Goal: Communication & Community: Share content

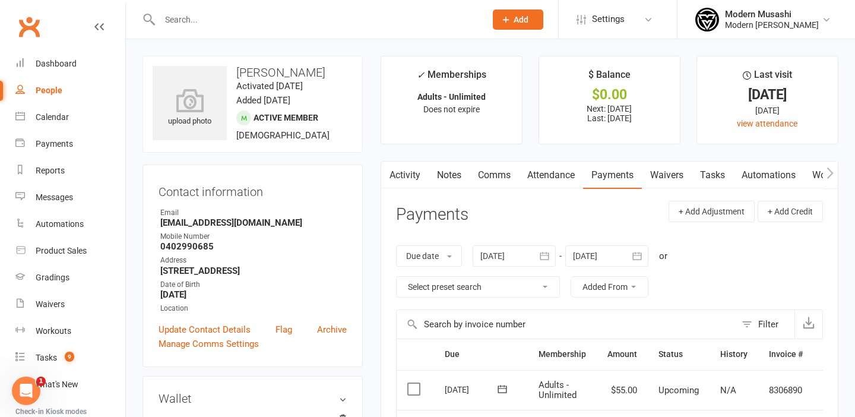
click at [185, 18] on input "text" at bounding box center [316, 19] width 321 height 17
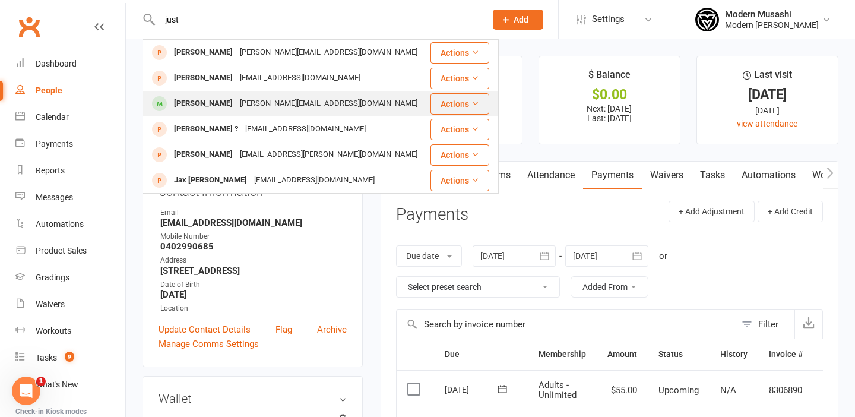
type input "just"
click at [201, 107] on div "[PERSON_NAME]" at bounding box center [203, 103] width 66 height 17
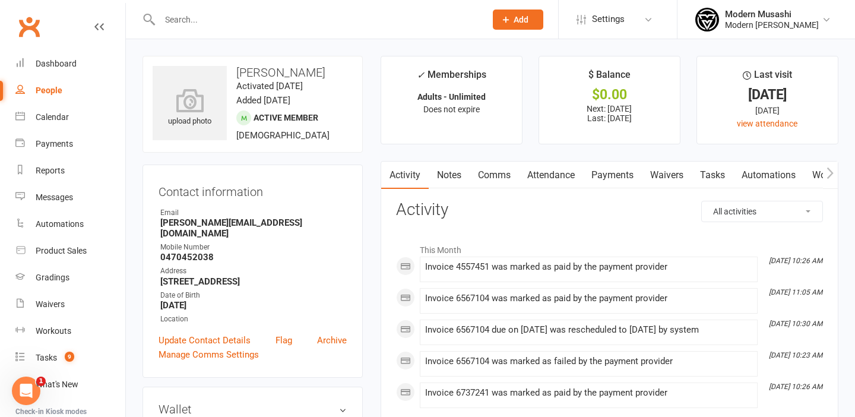
click at [622, 176] on link "Payments" at bounding box center [612, 175] width 59 height 27
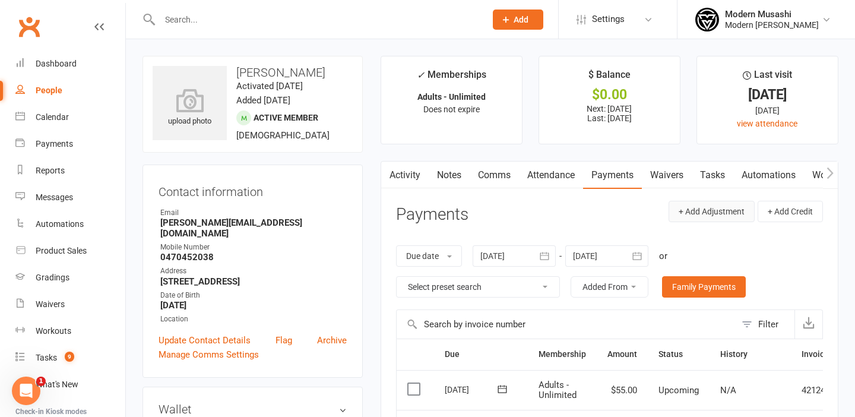
click at [705, 212] on button "+ Add Adjustment" at bounding box center [712, 211] width 86 height 21
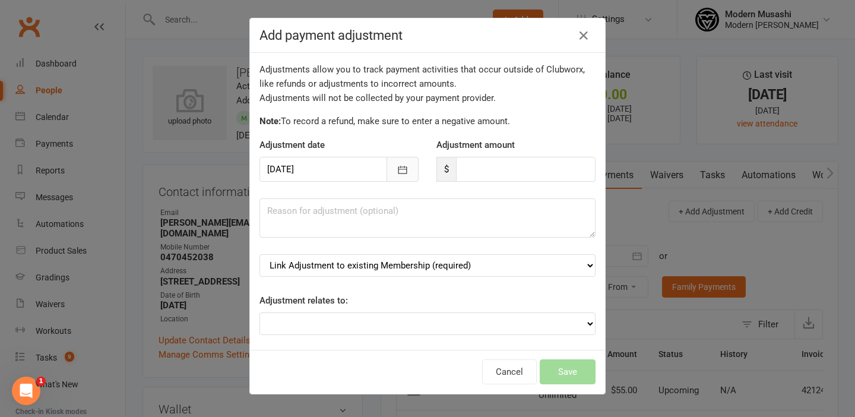
click at [400, 171] on icon "button" at bounding box center [403, 170] width 12 height 12
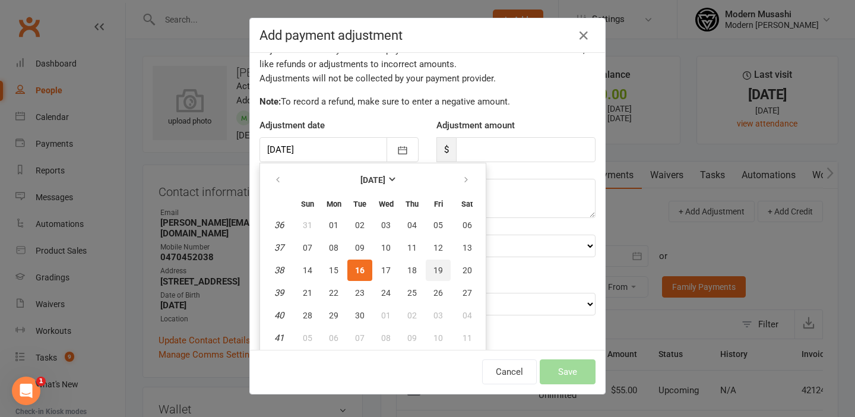
click at [435, 268] on span "19" at bounding box center [439, 271] width 10 height 10
type input "[DATE]"
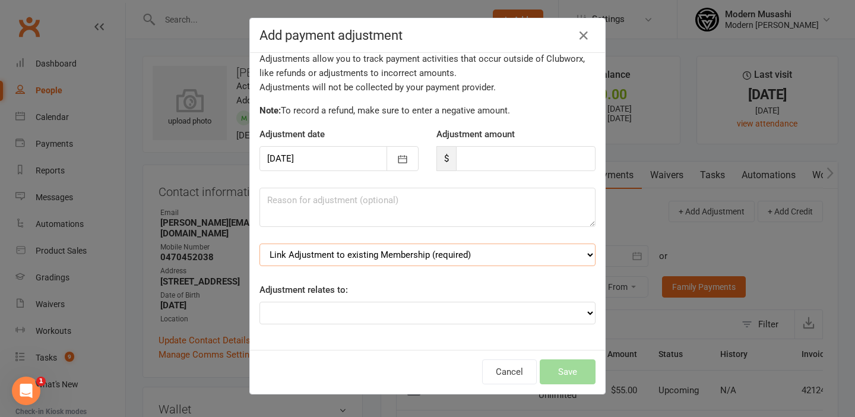
click at [490, 257] on select "Link Adjustment to existing Membership (required) Adults - Unlimited (starts: […" at bounding box center [428, 255] width 336 height 23
select select "0"
click at [372, 309] on select "Adjustment for an Autopayment Cash adjustment POS Sale adjustment Other adjustm…" at bounding box center [428, 313] width 336 height 23
click at [368, 206] on textarea at bounding box center [428, 207] width 336 height 39
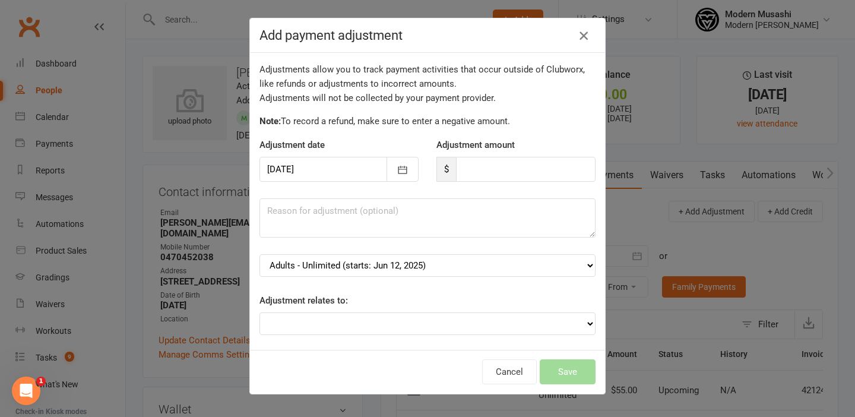
click at [580, 34] on icon "button" at bounding box center [584, 36] width 14 height 14
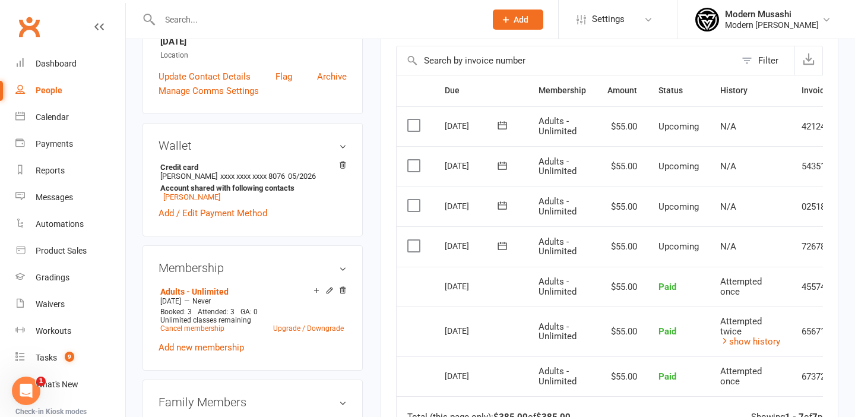
scroll to position [280, 0]
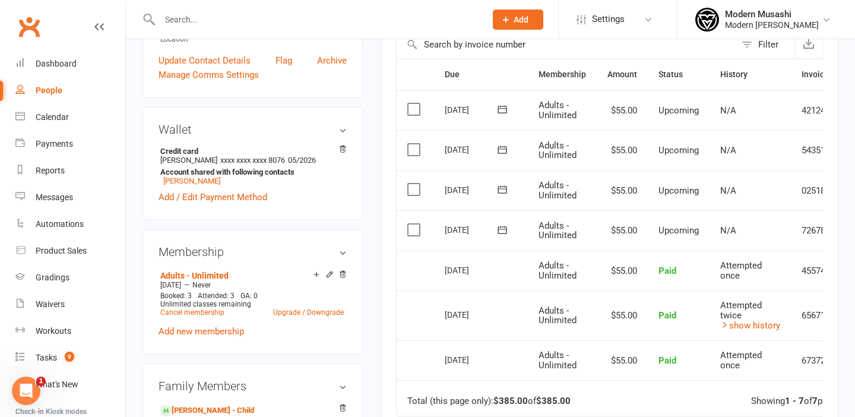
click at [412, 229] on label at bounding box center [415, 230] width 16 height 12
click at [412, 224] on input "checkbox" at bounding box center [411, 224] width 8 height 0
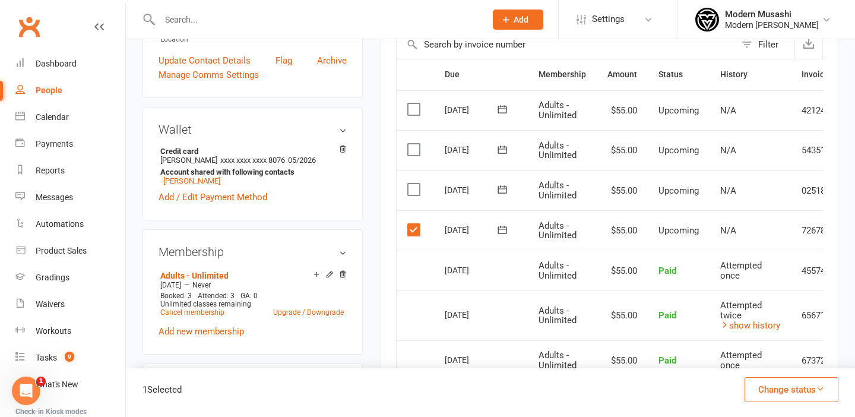
click at [409, 187] on label at bounding box center [415, 190] width 16 height 12
click at [409, 184] on input "checkbox" at bounding box center [411, 184] width 8 height 0
click at [410, 148] on label at bounding box center [415, 150] width 16 height 12
click at [410, 144] on input "checkbox" at bounding box center [411, 144] width 8 height 0
click at [414, 112] on label at bounding box center [415, 109] width 16 height 12
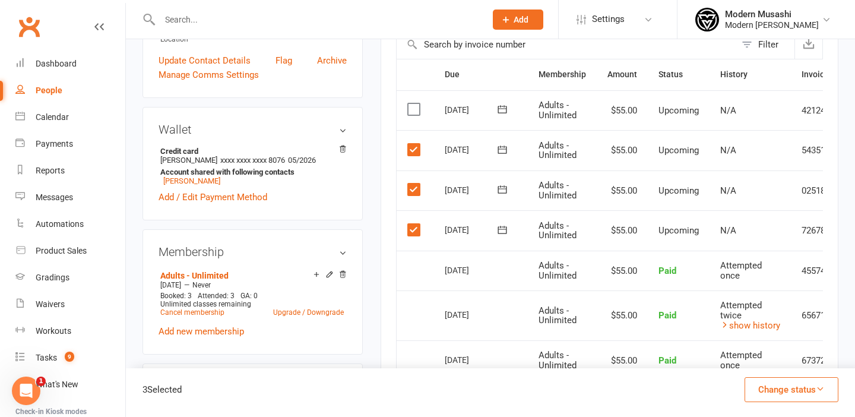
click at [414, 103] on input "checkbox" at bounding box center [411, 103] width 8 height 0
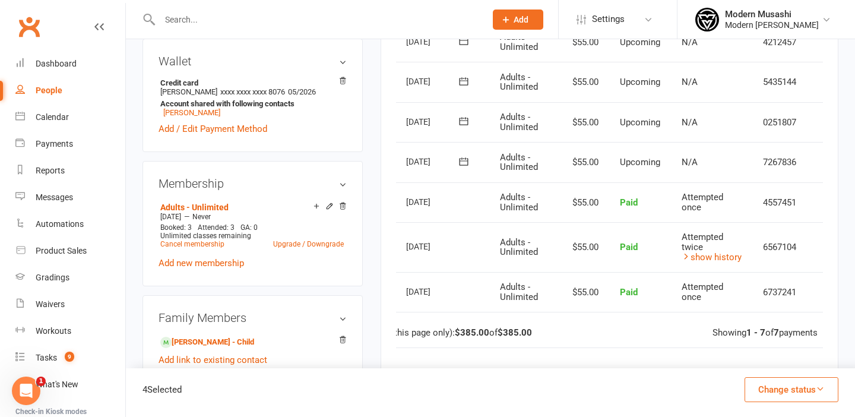
scroll to position [0, 61]
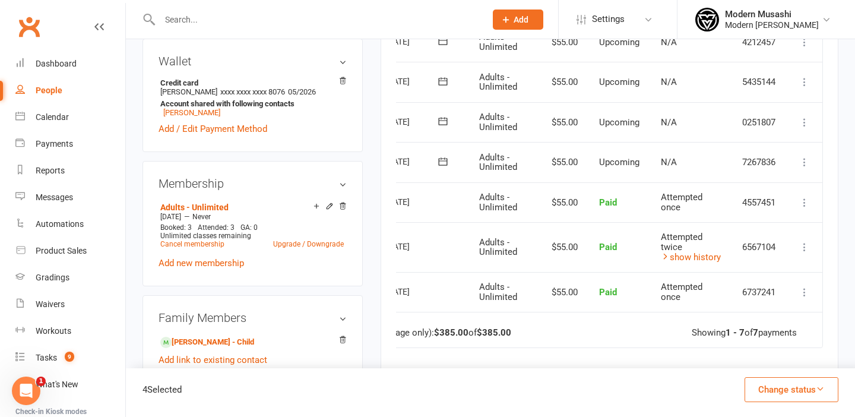
click at [804, 162] on icon at bounding box center [805, 162] width 12 height 12
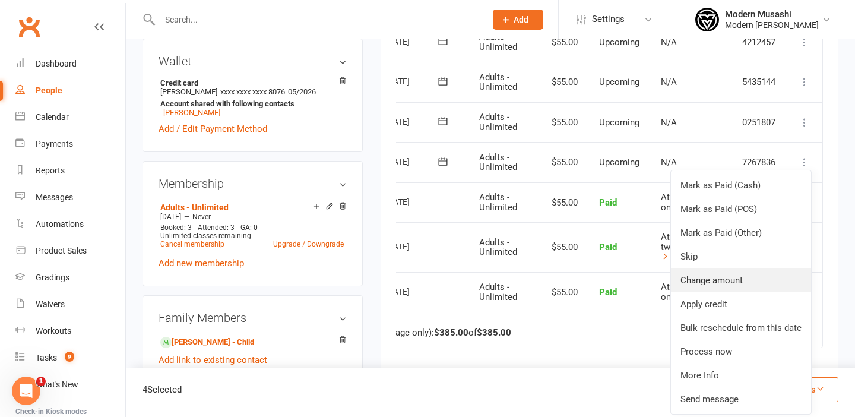
click at [726, 277] on link "Change amount" at bounding box center [741, 280] width 140 height 24
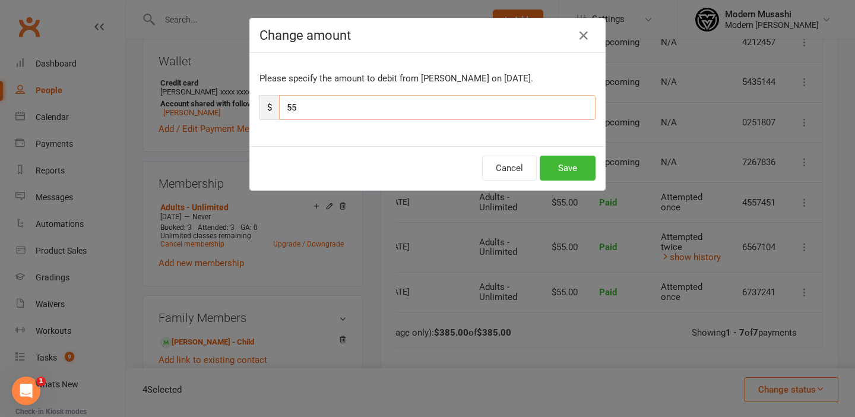
click at [305, 106] on input "55" at bounding box center [437, 107] width 317 height 25
type input "5"
click at [580, 166] on button "Save" at bounding box center [568, 168] width 56 height 25
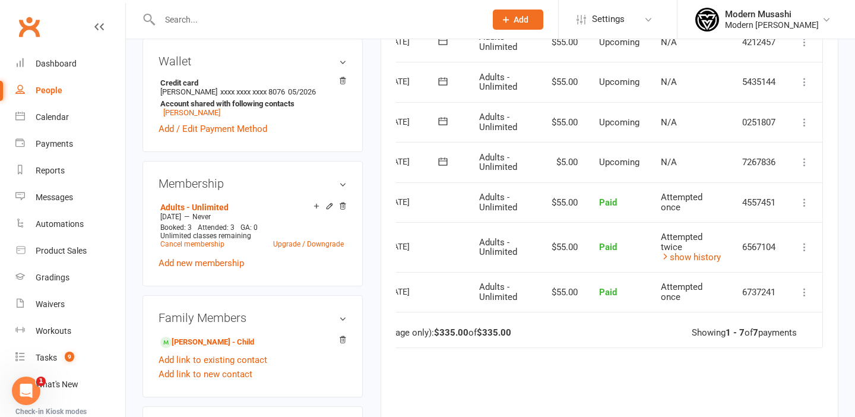
scroll to position [349, 0]
click at [805, 119] on icon at bounding box center [805, 122] width 12 height 12
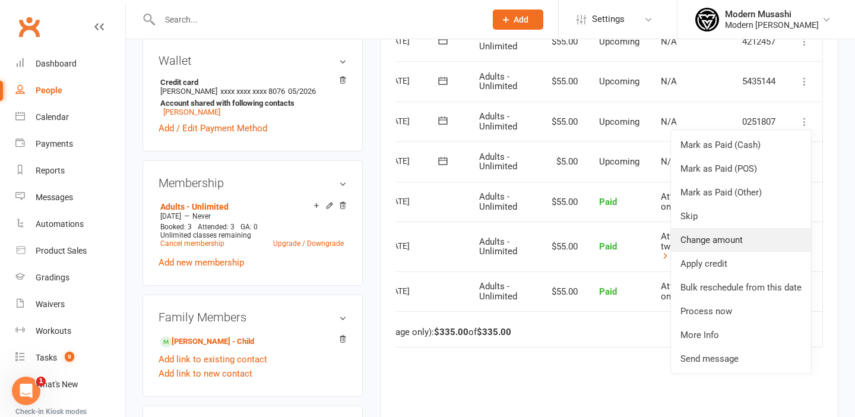
click at [720, 236] on link "Change amount" at bounding box center [741, 240] width 140 height 24
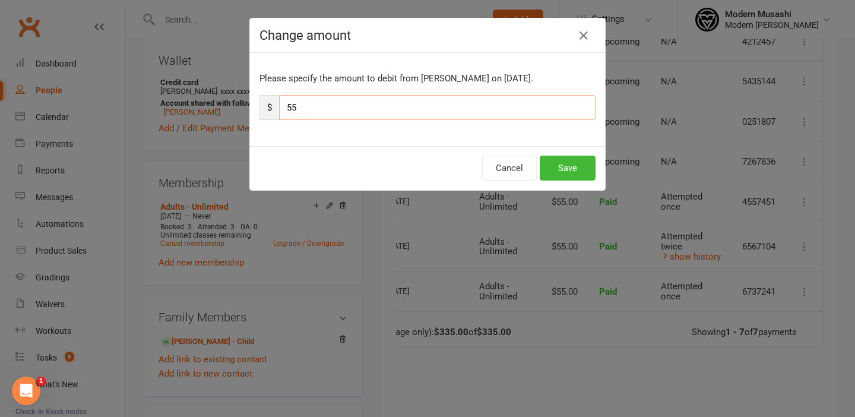
click at [481, 99] on input "55" at bounding box center [437, 107] width 317 height 25
type input "5"
click at [573, 166] on button "Save" at bounding box center [568, 168] width 56 height 25
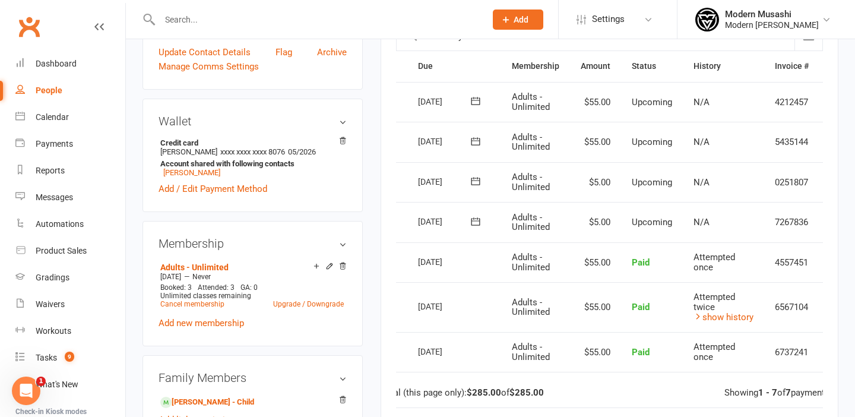
scroll to position [0, 61]
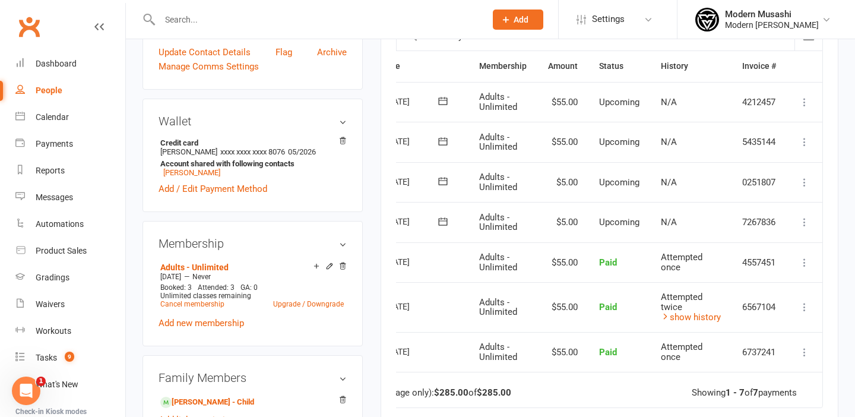
click at [805, 139] on icon at bounding box center [805, 142] width 12 height 12
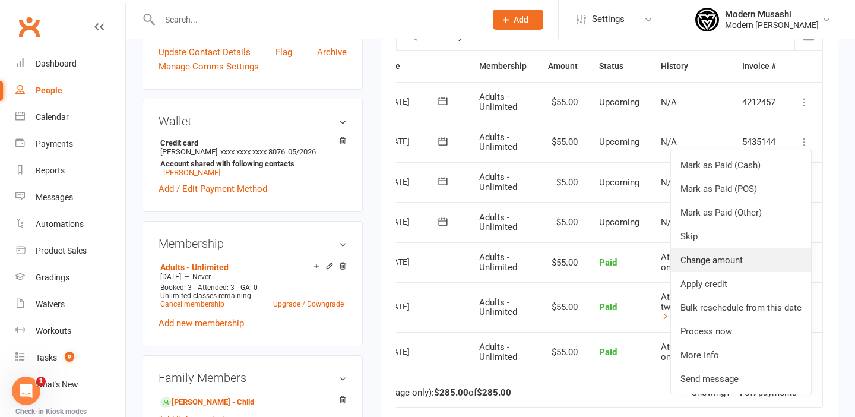
click at [725, 262] on link "Change amount" at bounding box center [741, 260] width 140 height 24
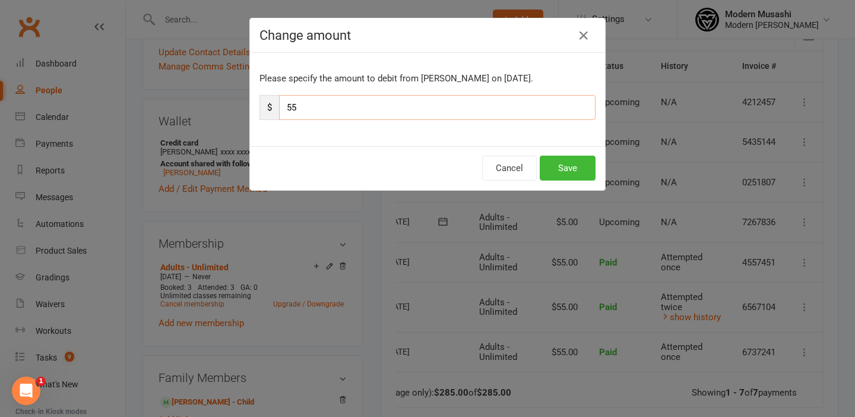
click at [470, 106] on input "55" at bounding box center [437, 107] width 317 height 25
type input "5"
click at [571, 167] on button "Save" at bounding box center [568, 168] width 56 height 25
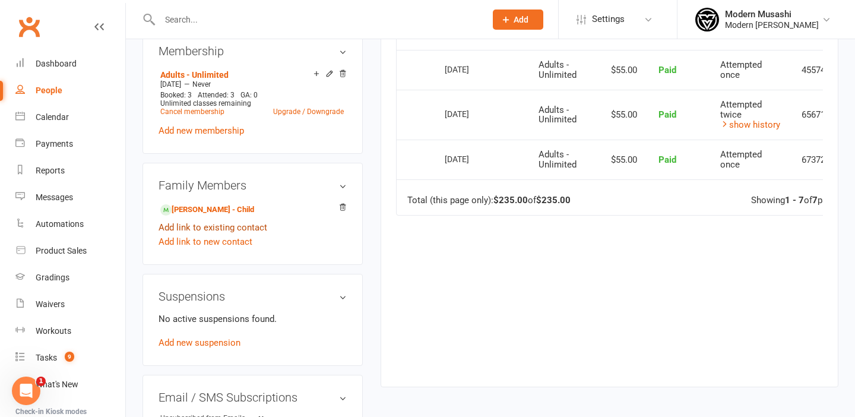
scroll to position [486, 0]
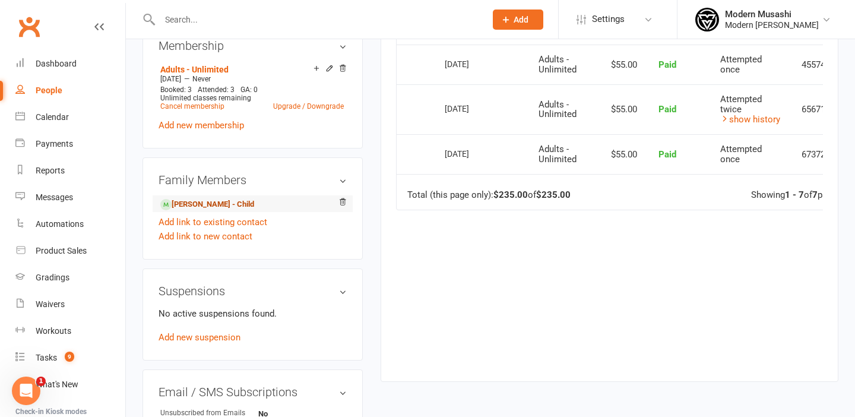
click at [201, 198] on link "[PERSON_NAME] - Child" at bounding box center [207, 204] width 94 height 12
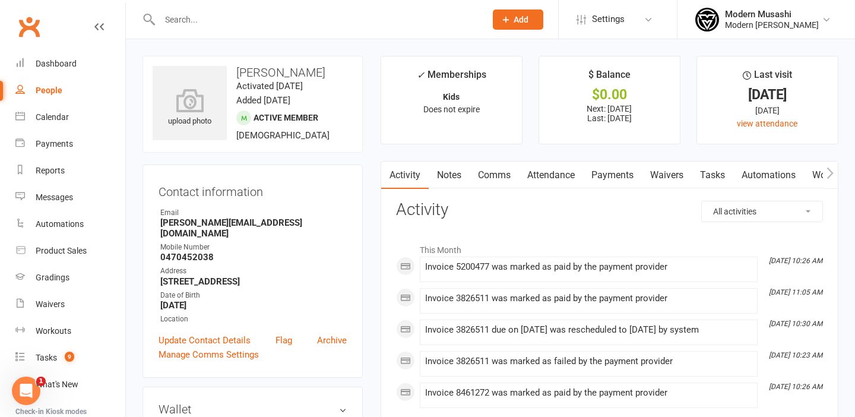
click at [611, 173] on link "Payments" at bounding box center [612, 175] width 59 height 27
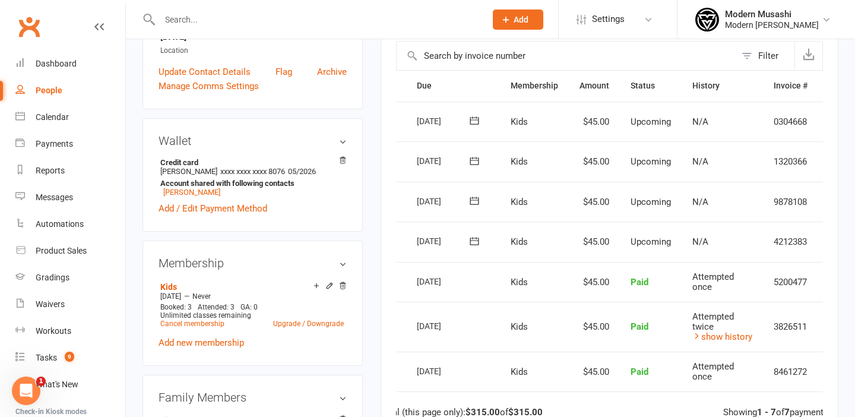
scroll to position [0, 61]
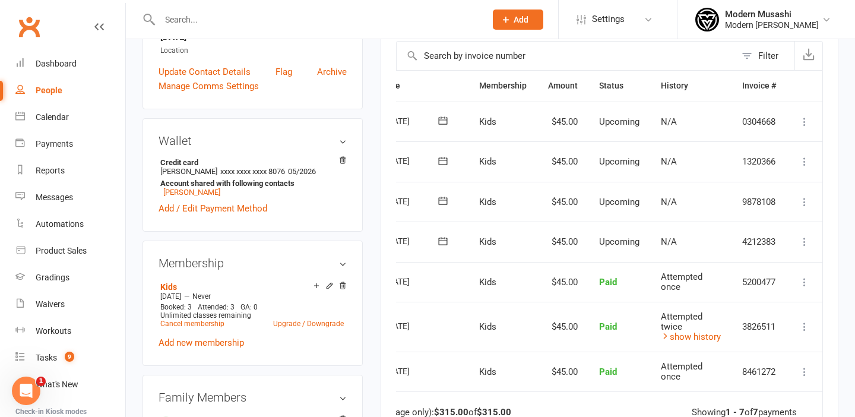
click at [805, 239] on icon at bounding box center [805, 242] width 12 height 12
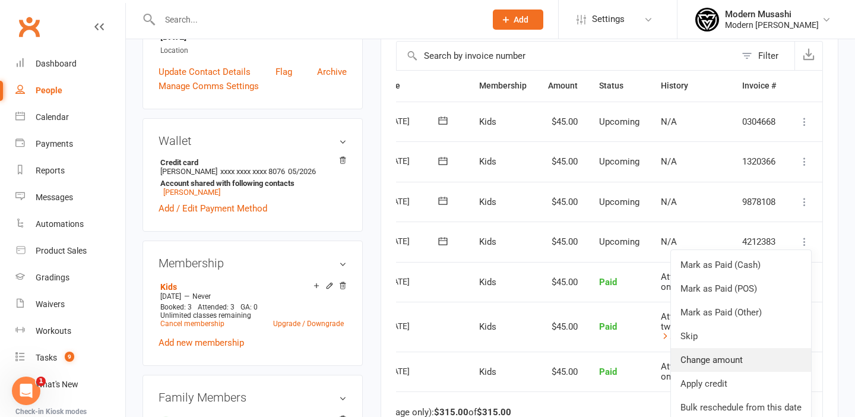
click at [714, 355] on link "Change amount" at bounding box center [741, 360] width 140 height 24
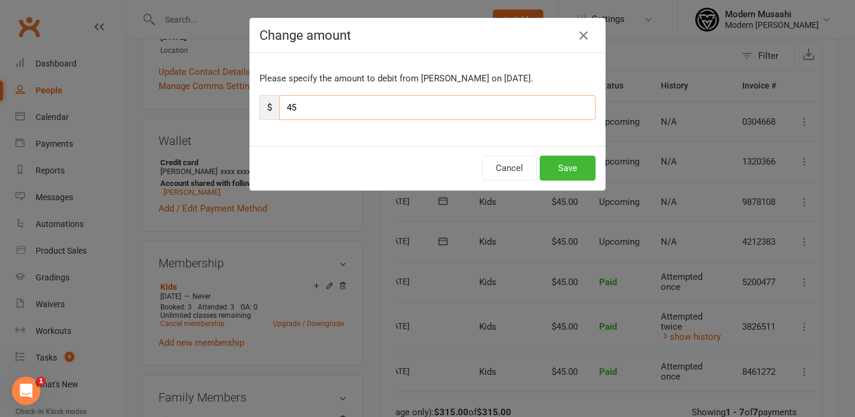
click at [292, 108] on input "45" at bounding box center [437, 107] width 317 height 25
type input "5"
click at [568, 169] on button "Save" at bounding box center [568, 168] width 56 height 25
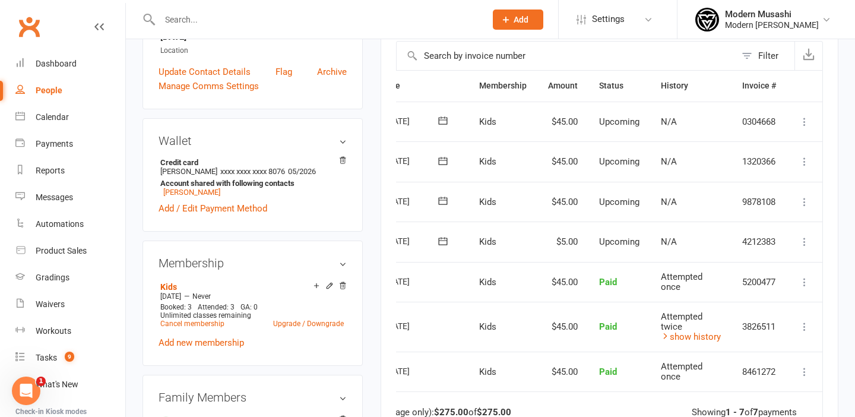
click at [806, 203] on icon at bounding box center [805, 202] width 12 height 12
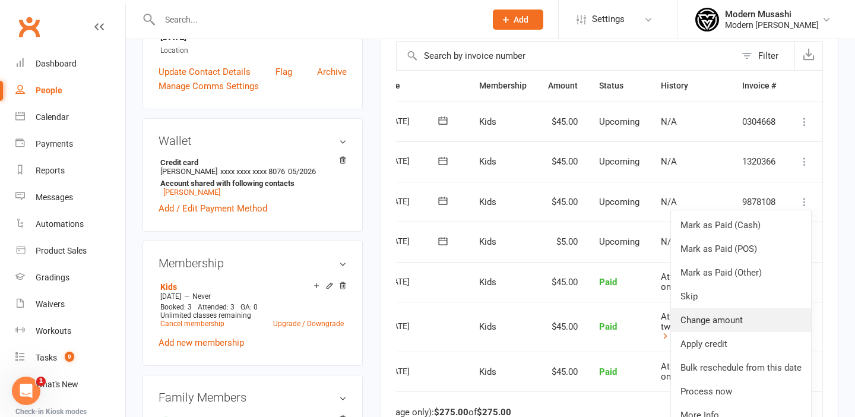
click at [723, 320] on link "Change amount" at bounding box center [741, 320] width 140 height 24
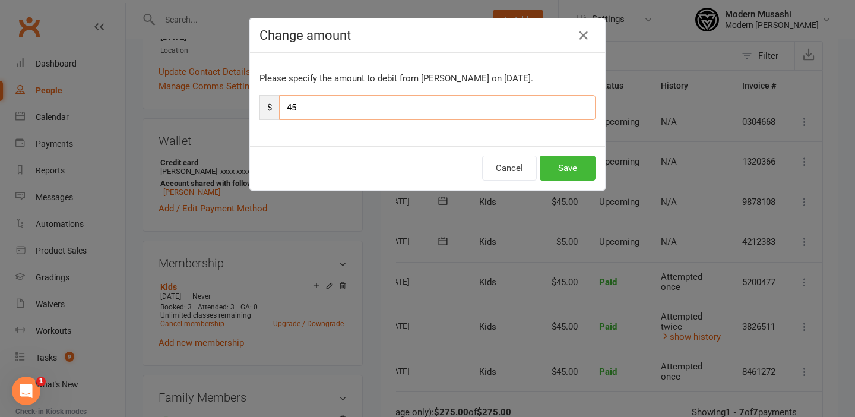
click at [292, 106] on input "45" at bounding box center [437, 107] width 317 height 25
type input "5"
click at [569, 167] on button "Save" at bounding box center [568, 168] width 56 height 25
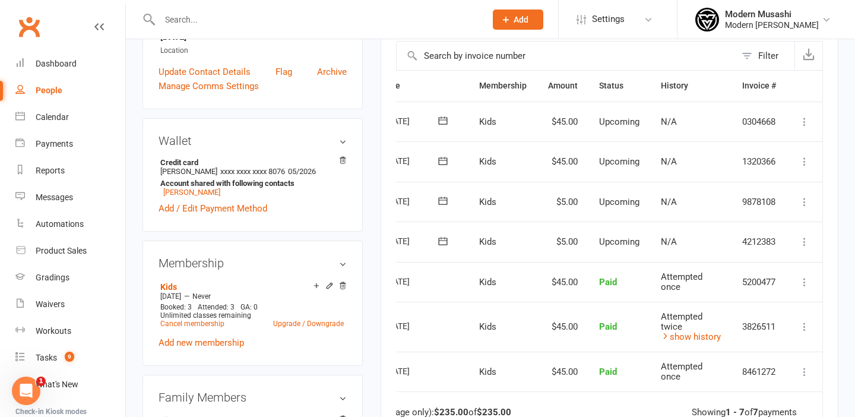
click at [803, 157] on icon at bounding box center [805, 162] width 12 height 12
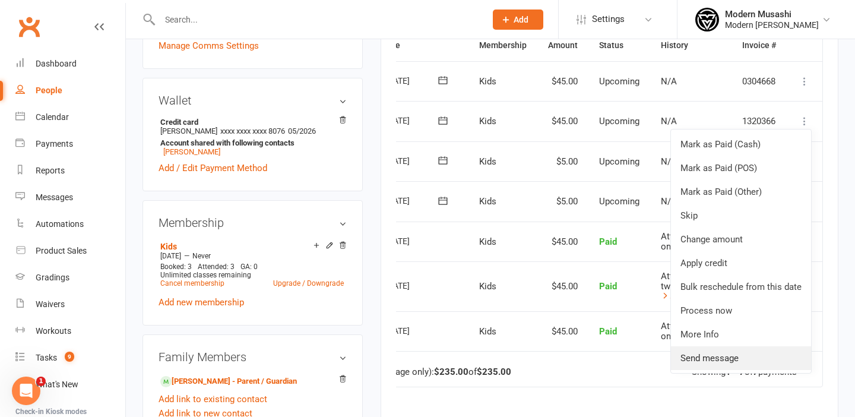
scroll to position [323, 0]
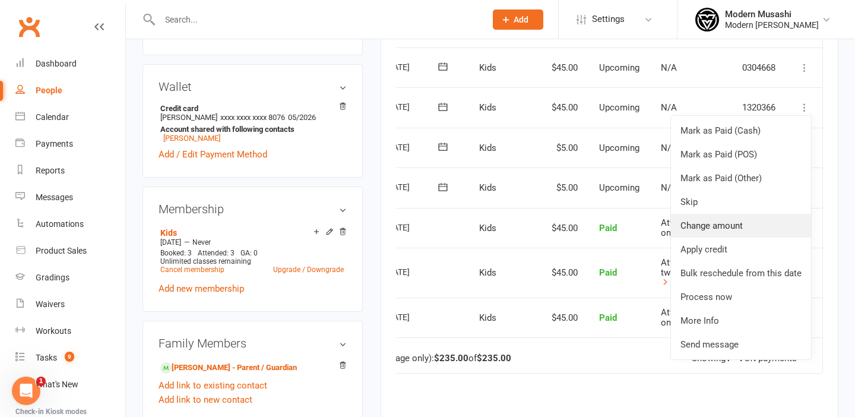
click at [710, 225] on link "Change amount" at bounding box center [741, 226] width 140 height 24
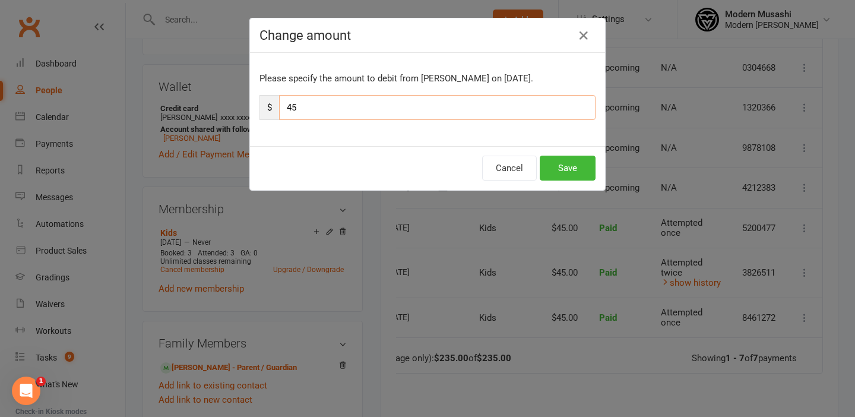
click at [292, 107] on input "45" at bounding box center [437, 107] width 317 height 25
type input "5"
click at [576, 166] on button "Save" at bounding box center [568, 168] width 56 height 25
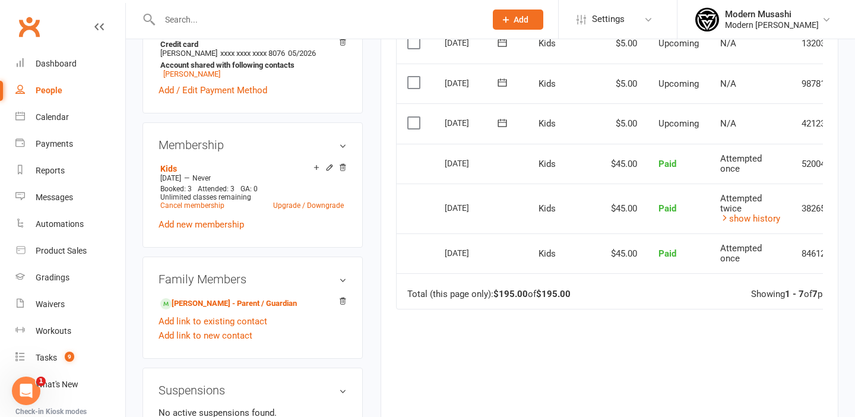
scroll to position [388, 0]
click at [213, 296] on link "[PERSON_NAME] - Parent / Guardian" at bounding box center [228, 302] width 137 height 12
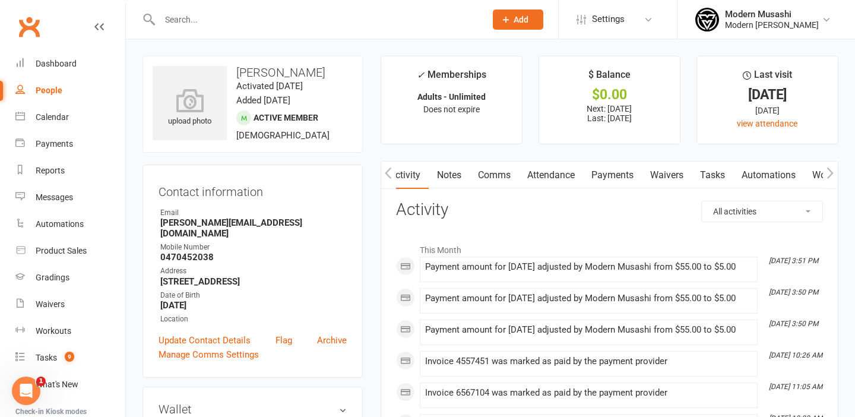
click at [493, 173] on link "Comms" at bounding box center [494, 175] width 49 height 27
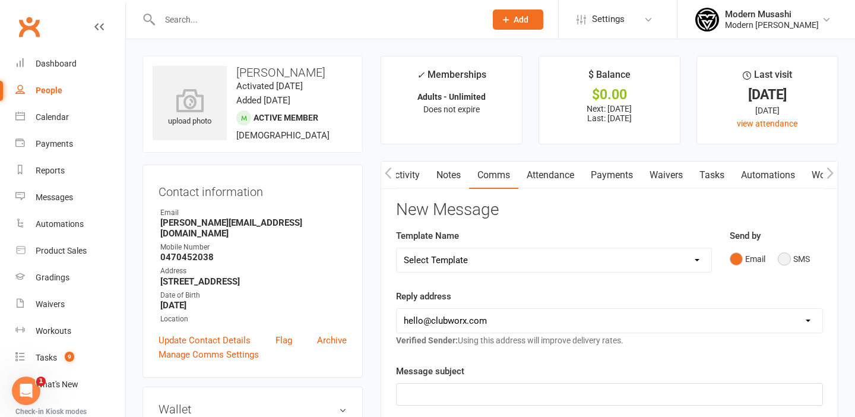
click at [787, 258] on button "SMS" at bounding box center [794, 259] width 32 height 23
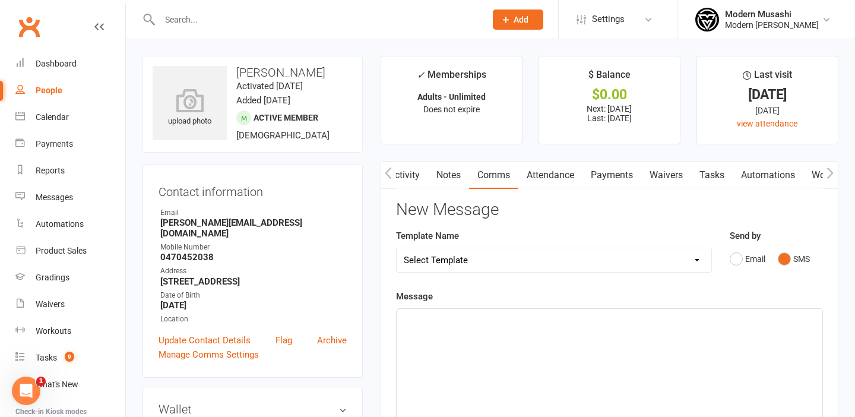
click at [490, 334] on div "﻿" at bounding box center [610, 398] width 426 height 178
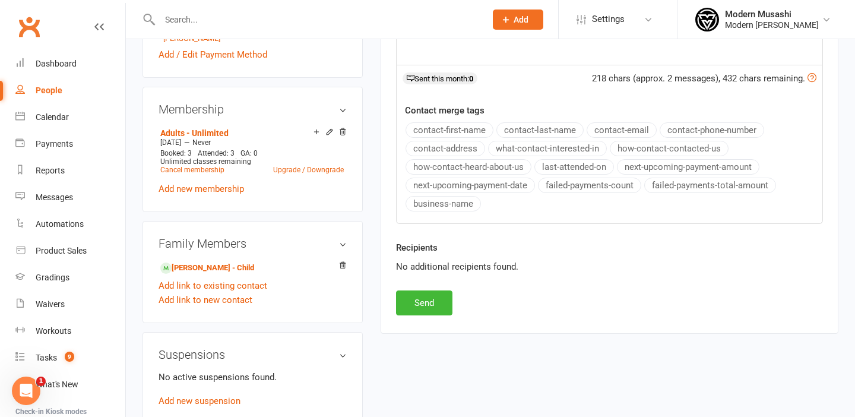
scroll to position [429, 0]
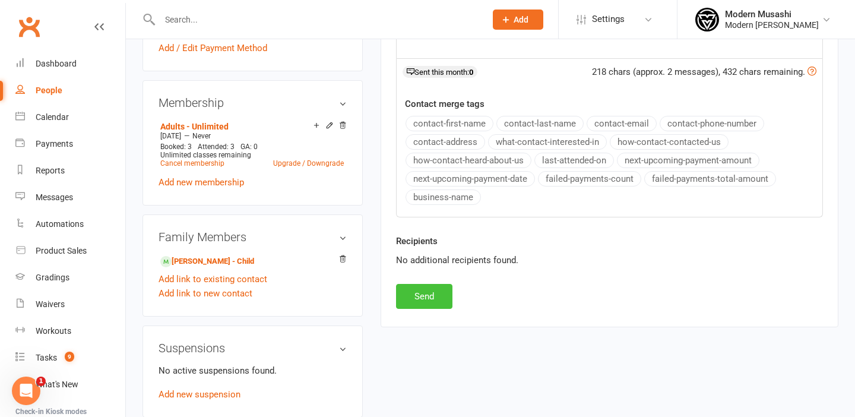
click at [426, 293] on button "Send" at bounding box center [424, 296] width 56 height 25
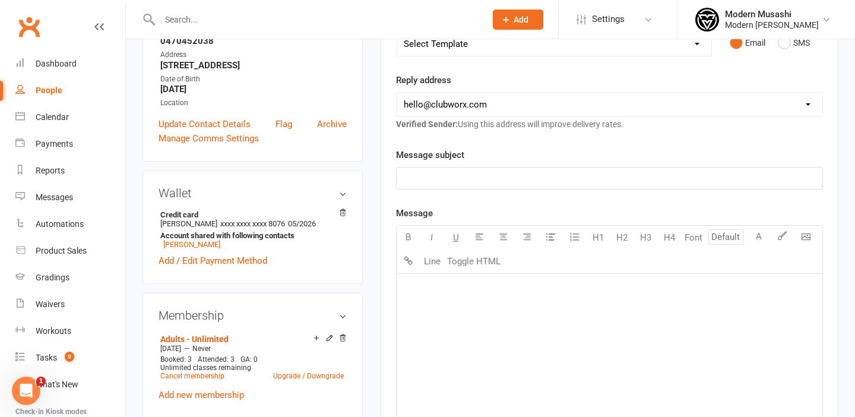
scroll to position [0, 0]
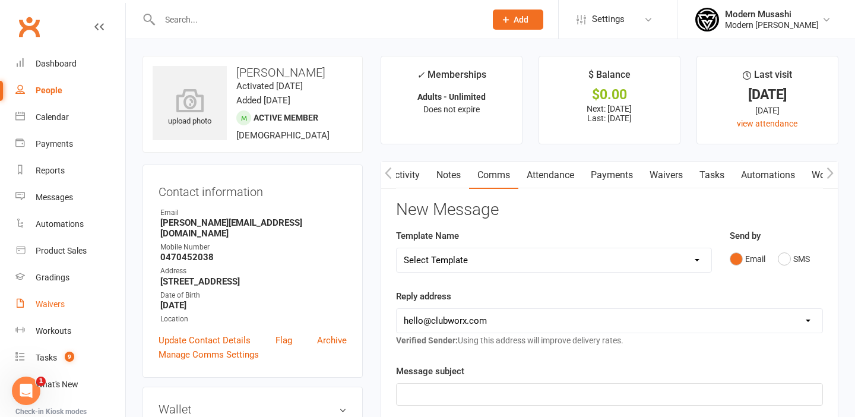
click at [50, 305] on div "Waivers" at bounding box center [50, 304] width 29 height 10
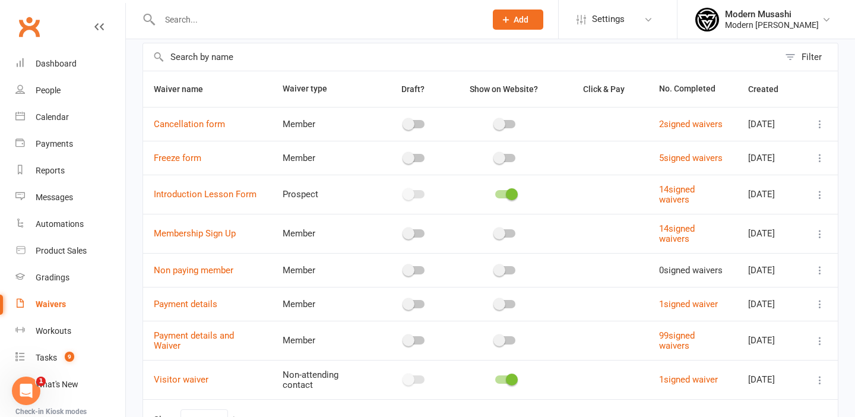
scroll to position [58, 0]
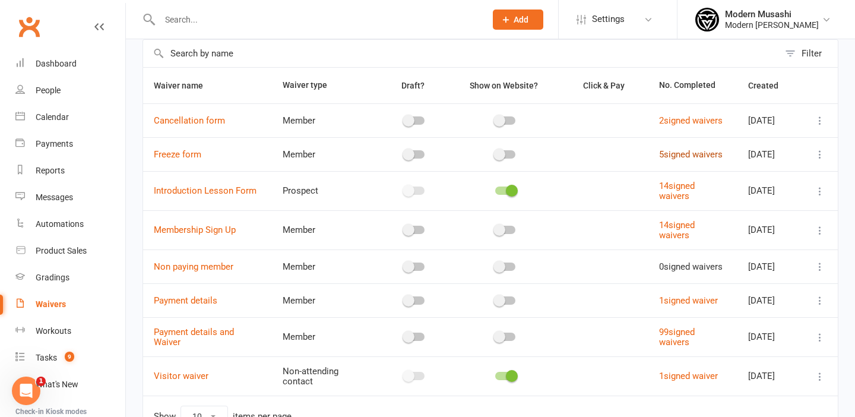
click at [676, 160] on link "5 signed waivers" at bounding box center [691, 154] width 64 height 11
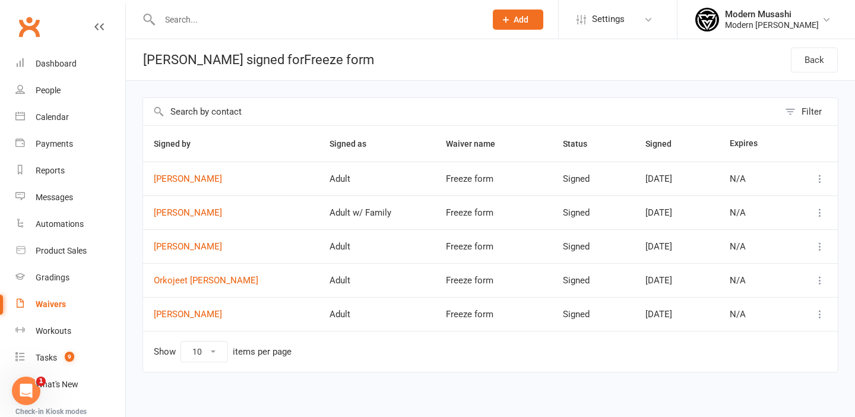
click at [818, 179] on icon at bounding box center [820, 179] width 12 height 12
click at [760, 199] on link "View" at bounding box center [768, 202] width 118 height 24
click at [185, 177] on link "[PERSON_NAME]" at bounding box center [231, 179] width 154 height 10
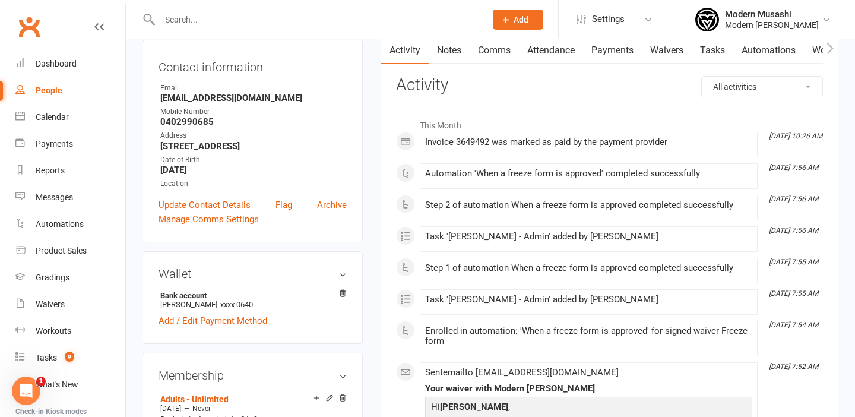
scroll to position [87, 0]
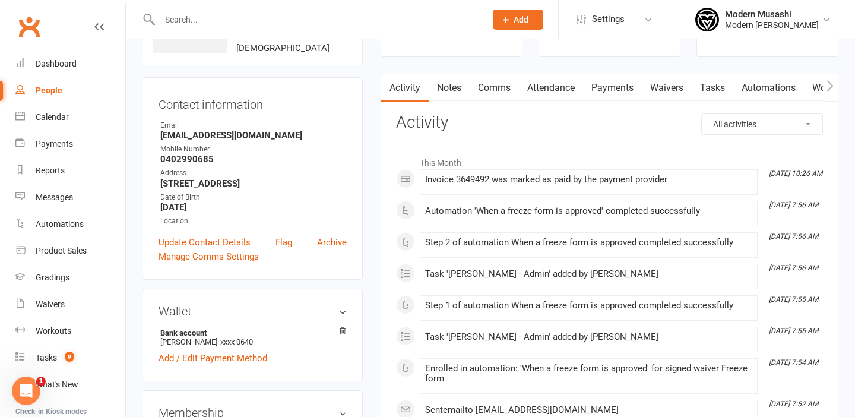
click at [616, 84] on link "Payments" at bounding box center [612, 87] width 59 height 27
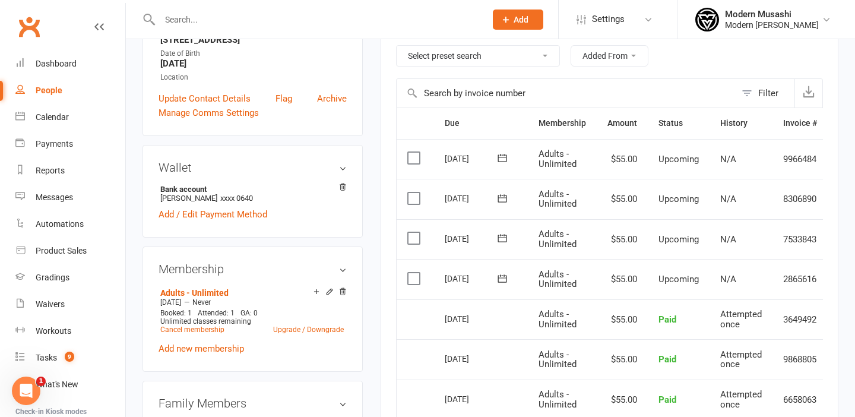
scroll to position [0, 41]
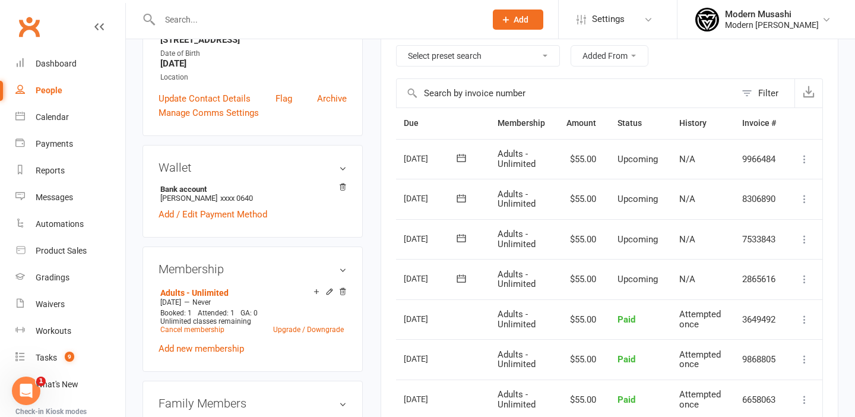
click at [805, 274] on icon at bounding box center [805, 279] width 12 height 12
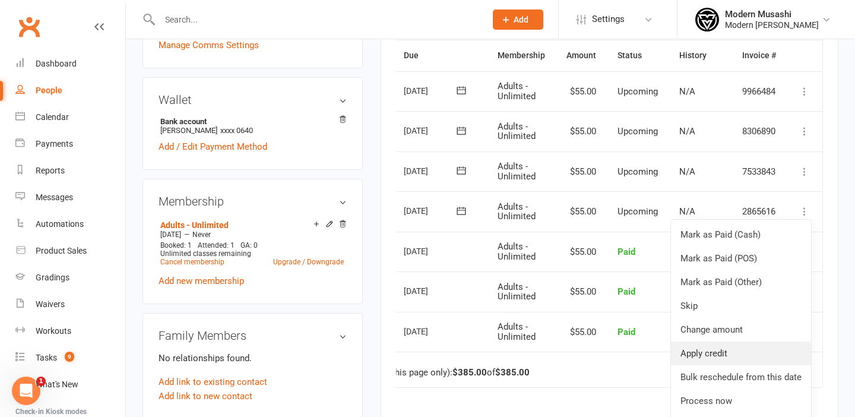
scroll to position [299, 0]
click at [709, 324] on link "Change amount" at bounding box center [741, 329] width 140 height 24
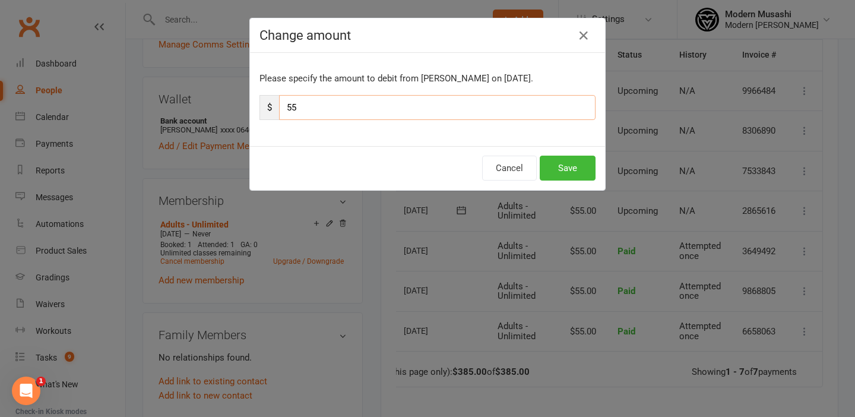
click at [290, 107] on input "55" at bounding box center [437, 107] width 317 height 25
type input "5"
click at [574, 163] on button "Save" at bounding box center [568, 168] width 56 height 25
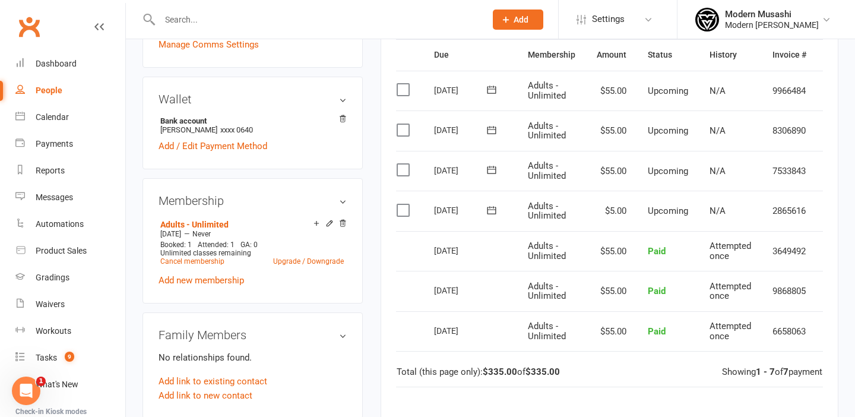
scroll to position [0, 41]
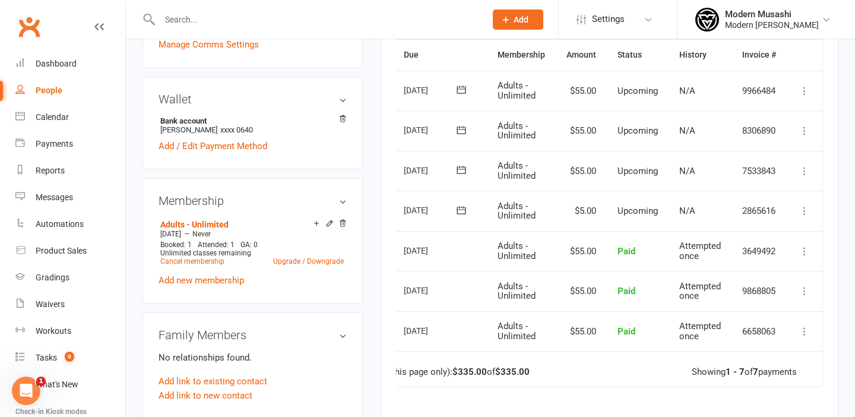
click at [803, 170] on icon at bounding box center [805, 171] width 12 height 12
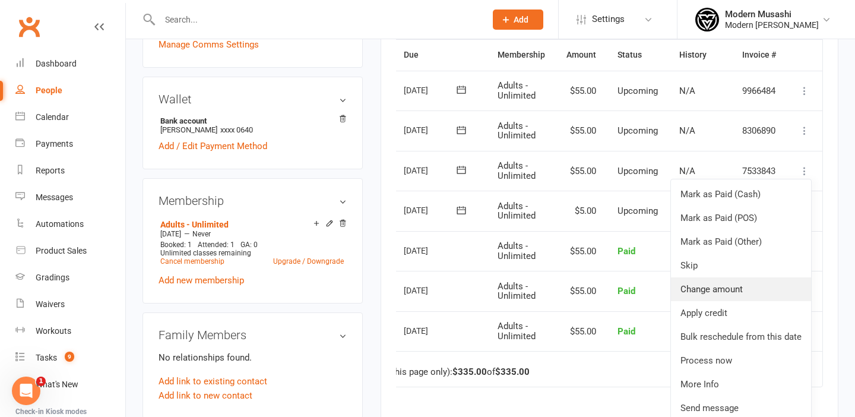
click at [713, 287] on link "Change amount" at bounding box center [741, 289] width 140 height 24
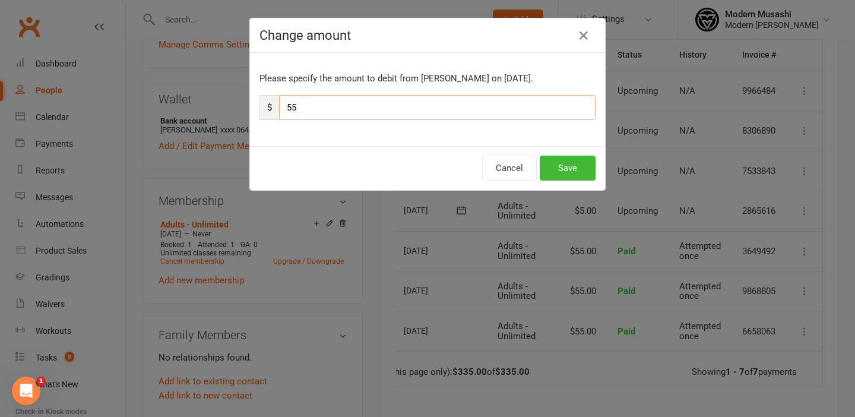
click at [294, 107] on input "55" at bounding box center [437, 107] width 317 height 25
type input "5"
click at [570, 166] on button "Save" at bounding box center [568, 168] width 56 height 25
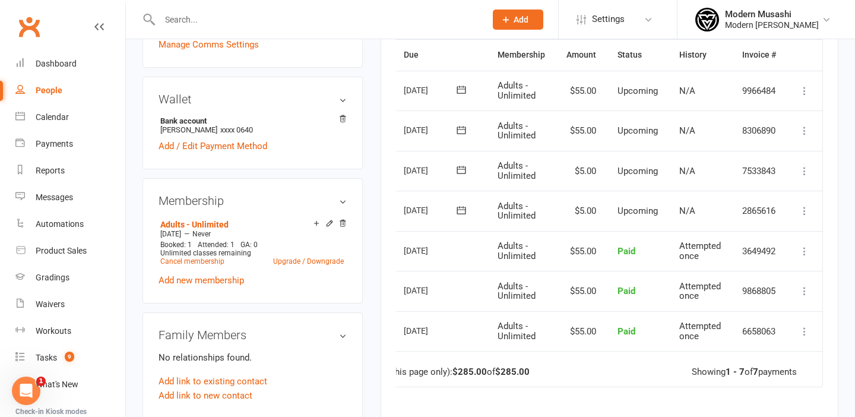
click at [801, 131] on icon at bounding box center [805, 131] width 12 height 12
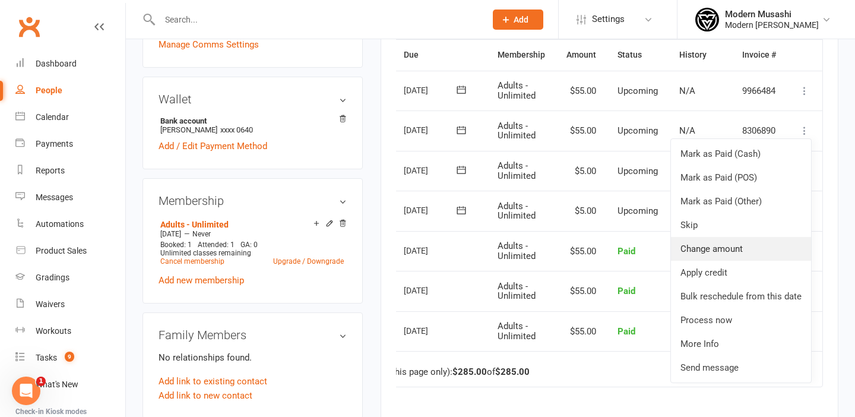
click at [720, 246] on link "Change amount" at bounding box center [741, 249] width 140 height 24
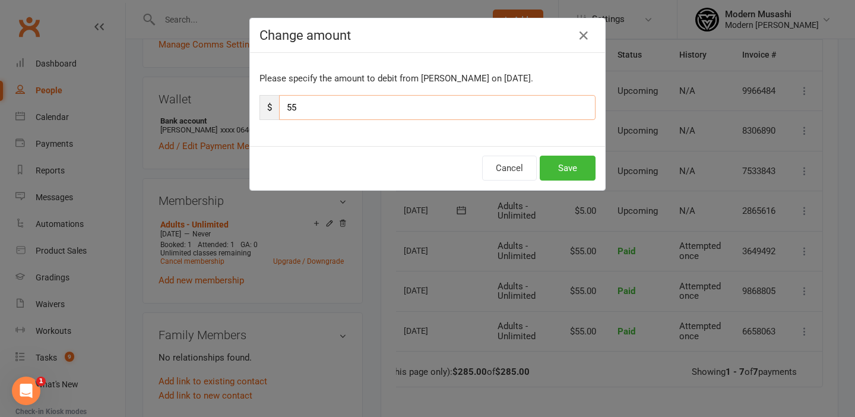
click at [291, 110] on input "55" at bounding box center [437, 107] width 317 height 25
type input "5"
click at [567, 169] on button "Save" at bounding box center [568, 168] width 56 height 25
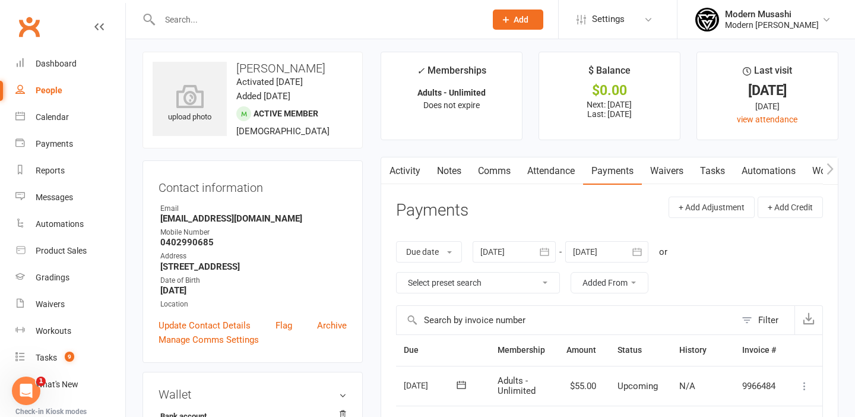
scroll to position [0, 0]
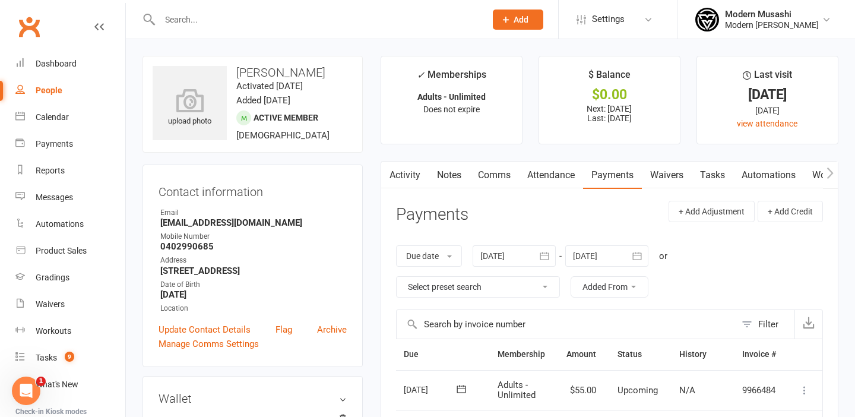
click at [497, 172] on link "Comms" at bounding box center [494, 175] width 49 height 27
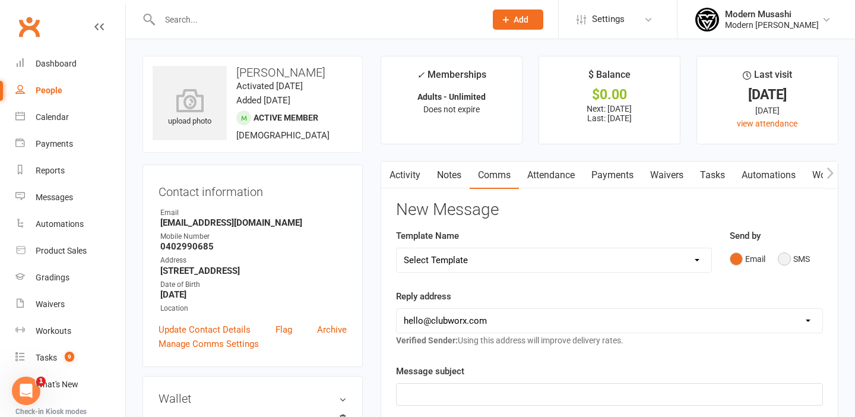
click at [787, 254] on button "SMS" at bounding box center [794, 259] width 32 height 23
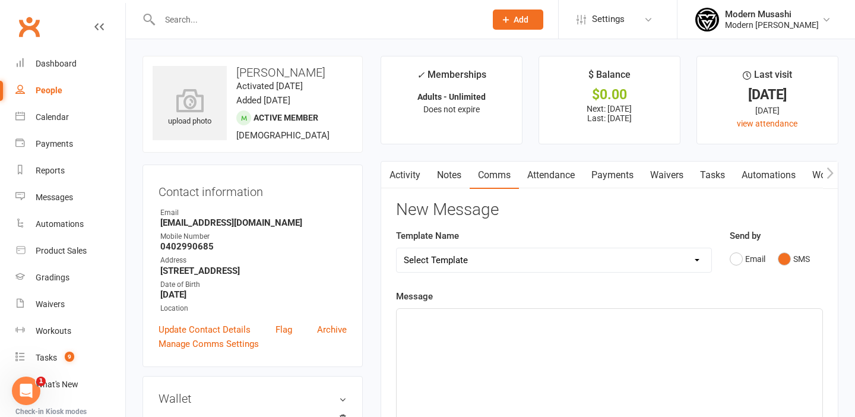
click at [561, 324] on p "﻿" at bounding box center [610, 319] width 412 height 14
click at [735, 254] on button "Email" at bounding box center [748, 259] width 36 height 23
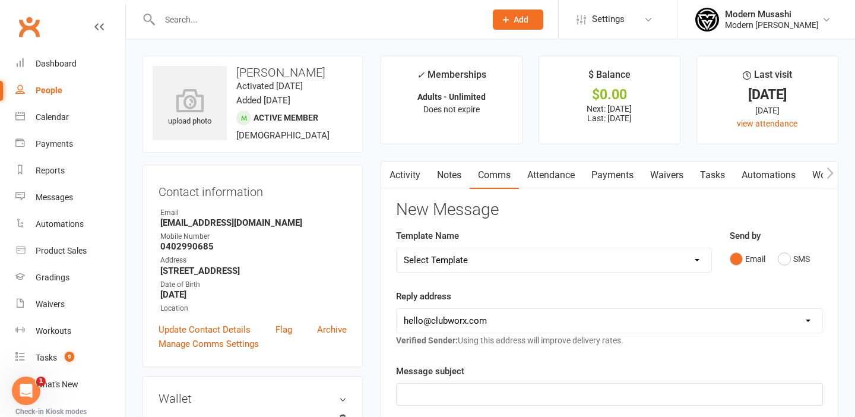
click at [589, 261] on select "Select Template [SMS] Book your free trial [SMS] 1 week No Attendance Adult [SM…" at bounding box center [554, 260] width 315 height 24
click at [522, 318] on select "[EMAIL_ADDRESS][DOMAIN_NAME] [EMAIL_ADDRESS][DOMAIN_NAME] [EMAIL_ADDRESS][DOMAI…" at bounding box center [610, 321] width 426 height 24
select select "1"
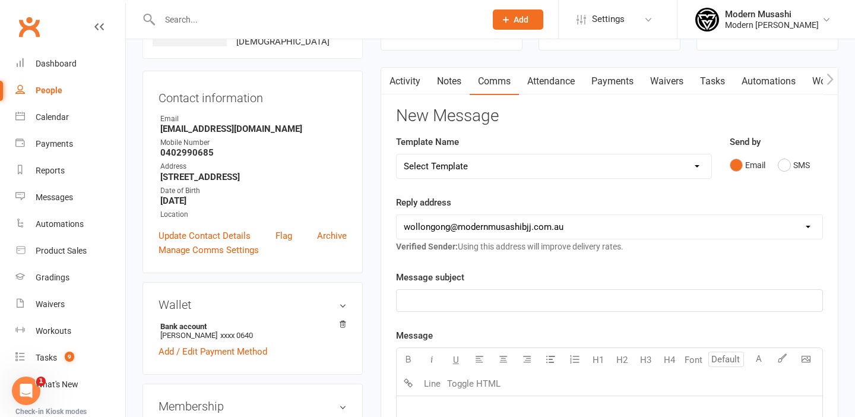
scroll to position [92, 0]
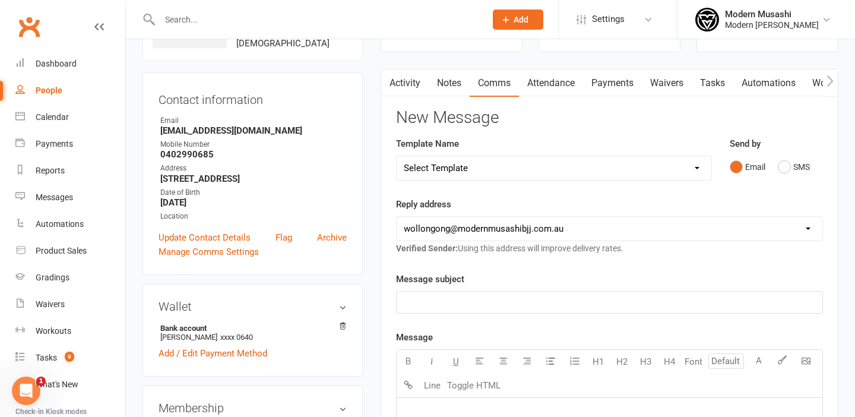
click at [456, 302] on p "﻿" at bounding box center [610, 302] width 412 height 14
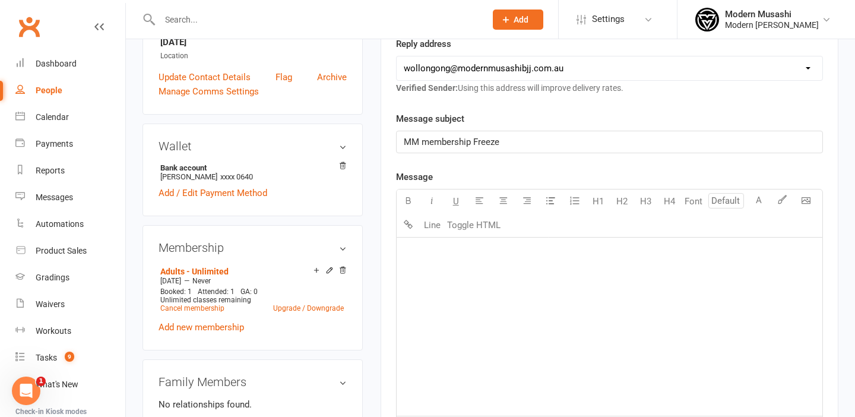
scroll to position [254, 0]
click at [429, 265] on div "﻿" at bounding box center [610, 325] width 426 height 178
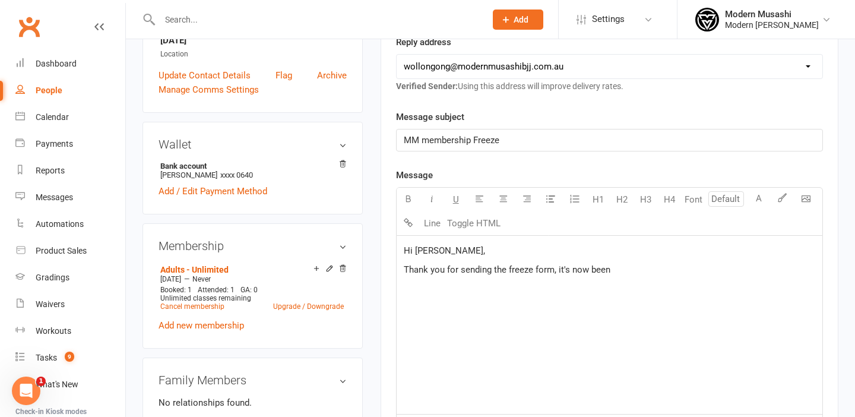
click at [558, 270] on span "Thank you for sending the freeze form, it's now been" at bounding box center [507, 269] width 207 height 11
click at [413, 290] on span "It's now been" at bounding box center [430, 288] width 52 height 11
click at [454, 289] on p "It now been" at bounding box center [610, 288] width 412 height 14
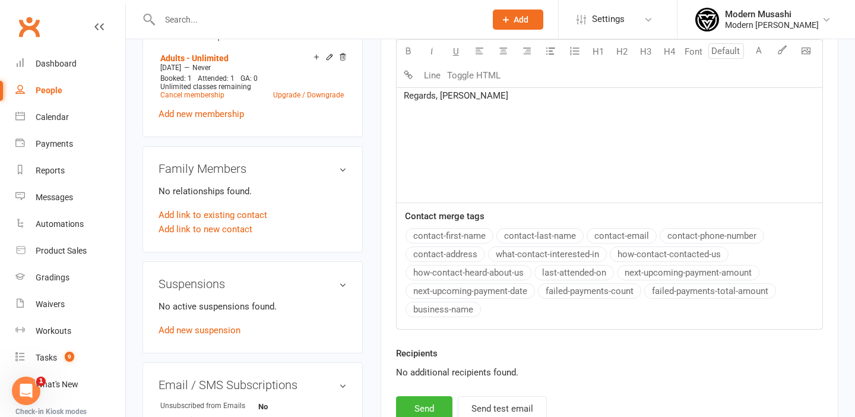
scroll to position [467, 0]
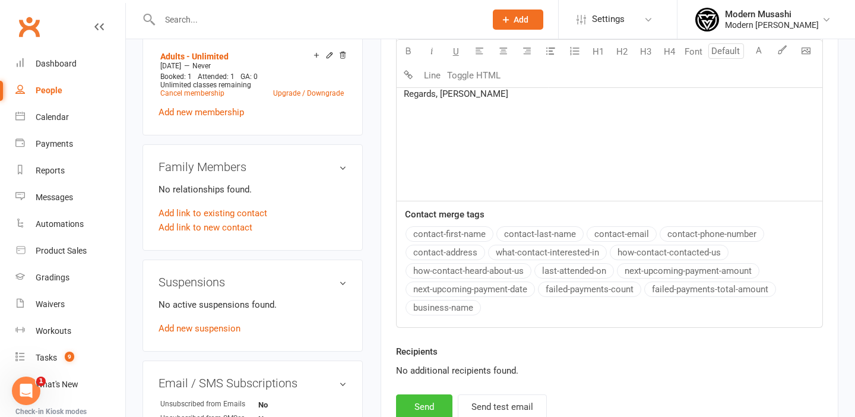
click at [422, 406] on button "Send" at bounding box center [424, 406] width 56 height 25
select select "0"
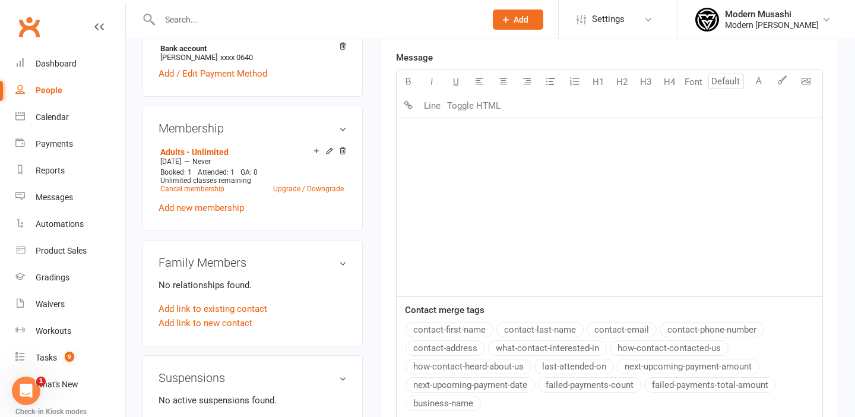
scroll to position [0, 0]
